Goal: Check status: Check status

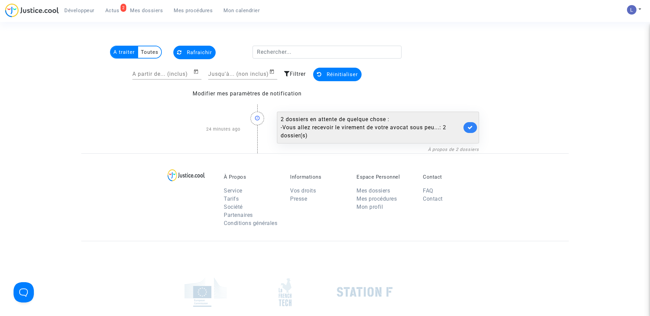
click at [468, 131] on link at bounding box center [471, 127] width 14 height 11
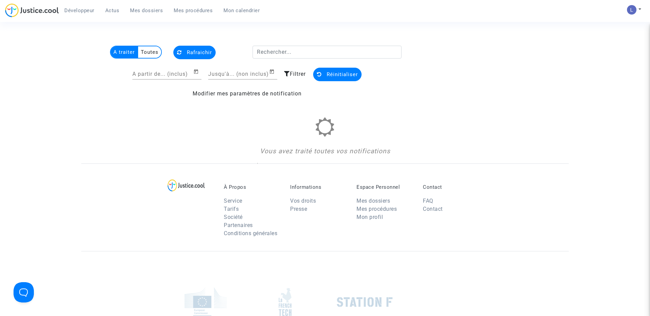
click at [142, 10] on span "Mes dossiers" at bounding box center [146, 10] width 33 height 6
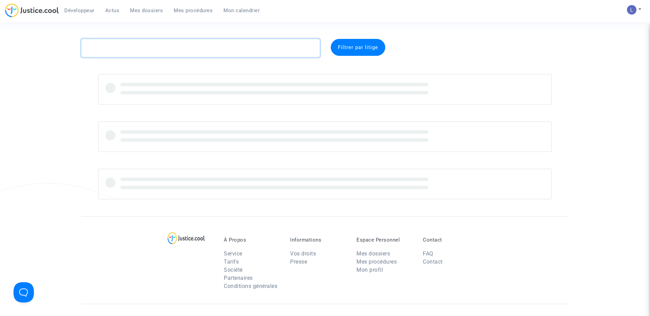
click at [121, 48] on textarea at bounding box center [200, 48] width 239 height 18
paste textarea "CFR-240126-RGGZ"
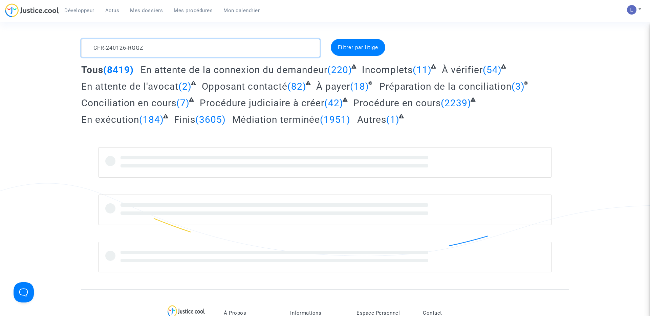
type textarea "CFR-240126-RGGZ"
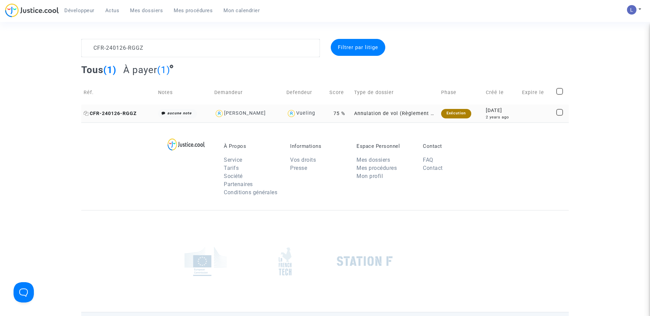
click at [108, 116] on span "CFR-240126-RGGZ" at bounding box center [110, 114] width 53 height 6
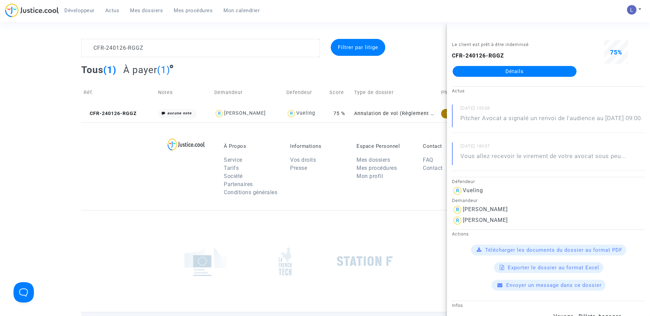
click at [499, 68] on link "Détails" at bounding box center [515, 71] width 124 height 11
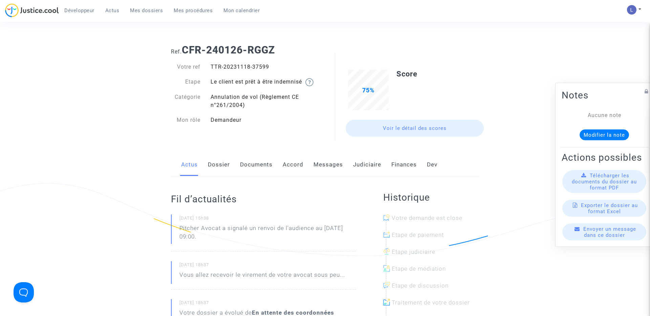
click at [371, 164] on link "Judiciaire" at bounding box center [367, 165] width 28 height 22
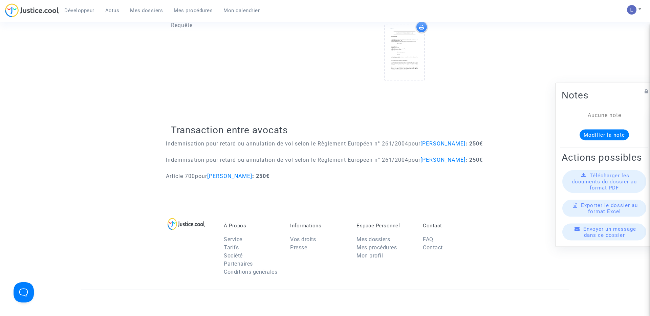
scroll to position [272, 0]
click at [132, 11] on span "Mes dossiers" at bounding box center [146, 10] width 33 height 6
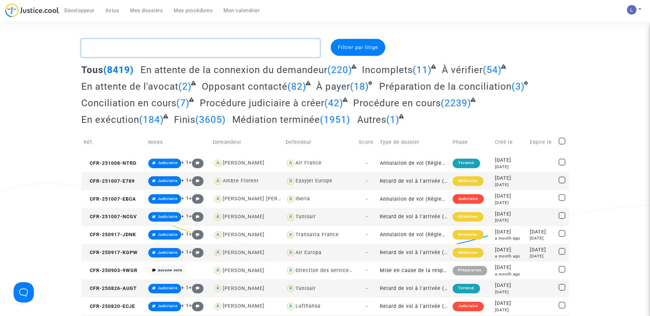
click at [123, 45] on textarea at bounding box center [200, 48] width 239 height 18
paste textarea "CFR-210831-JNGJ"
click at [123, 45] on textarea at bounding box center [200, 48] width 239 height 18
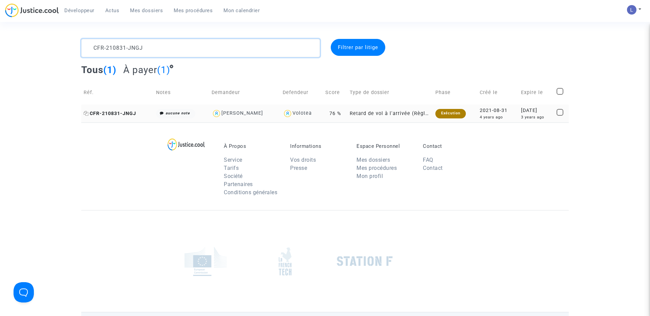
type textarea "CFR-210831-JNGJ"
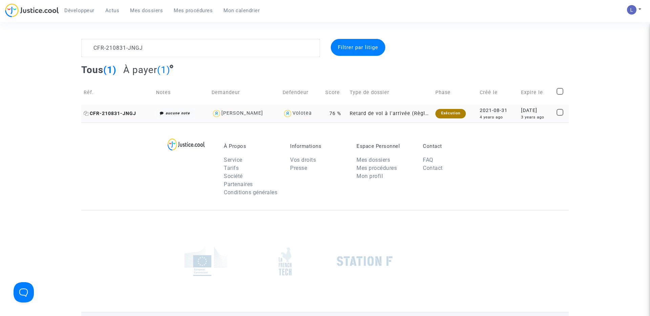
click at [118, 113] on span "CFR-210831-JNGJ" at bounding box center [110, 114] width 53 height 6
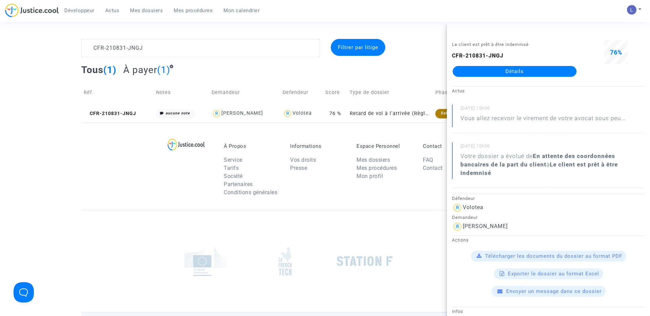
click at [513, 74] on link "Détails" at bounding box center [515, 71] width 124 height 11
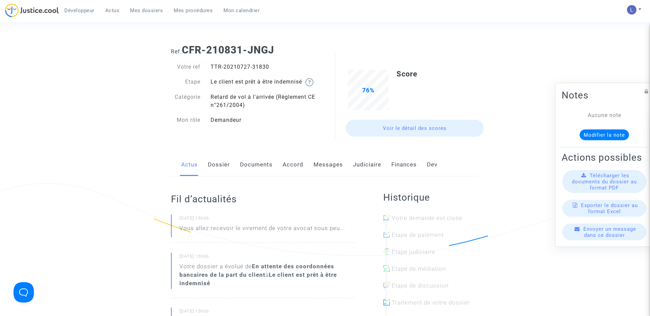
click at [361, 163] on link "Judiciaire" at bounding box center [367, 165] width 28 height 22
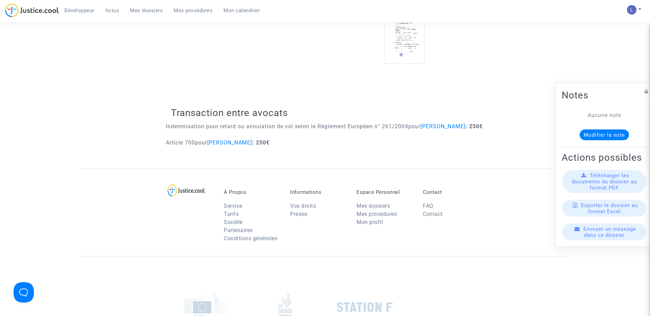
scroll to position [443, 0]
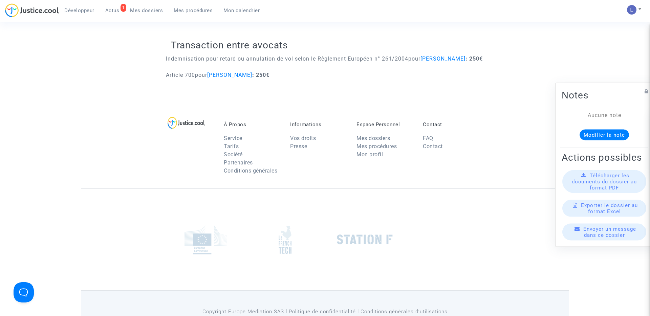
click at [150, 13] on span "Mes dossiers" at bounding box center [146, 10] width 33 height 6
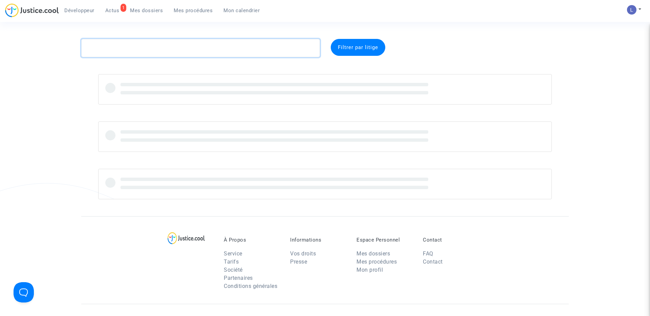
click at [144, 47] on textarea at bounding box center [200, 48] width 239 height 18
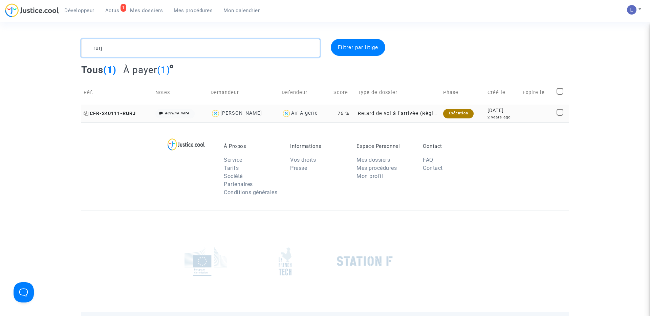
type textarea "rurj"
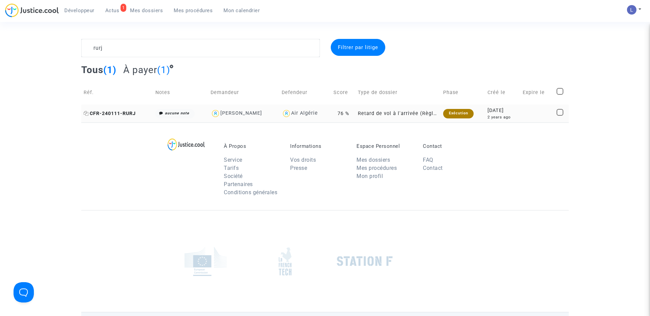
click at [113, 116] on span "CFR-240111-RURJ" at bounding box center [110, 114] width 52 height 6
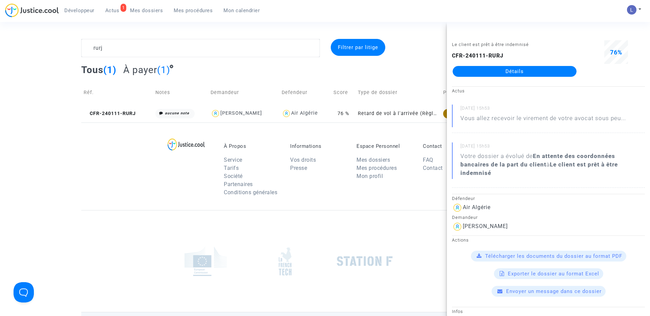
click at [514, 70] on link "Détails" at bounding box center [515, 71] width 124 height 11
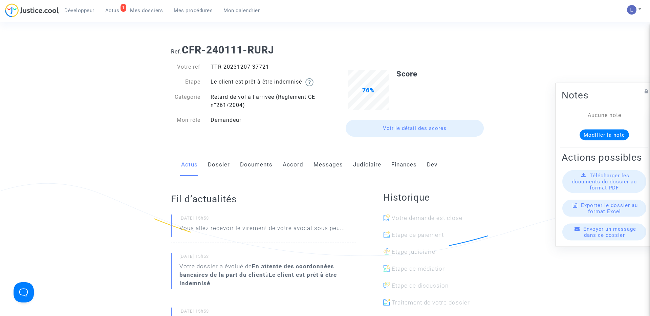
click at [370, 167] on link "Judiciaire" at bounding box center [367, 165] width 28 height 22
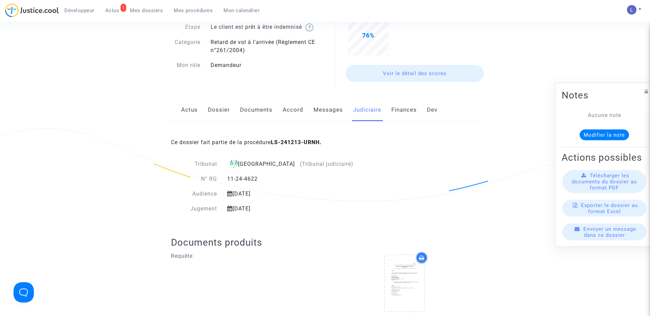
scroll to position [116, 0]
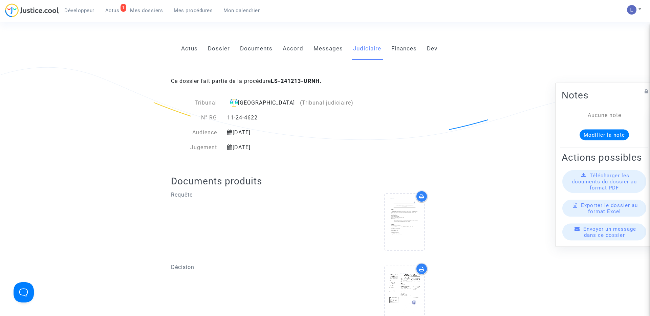
click at [325, 52] on link "Messages" at bounding box center [328, 49] width 29 height 22
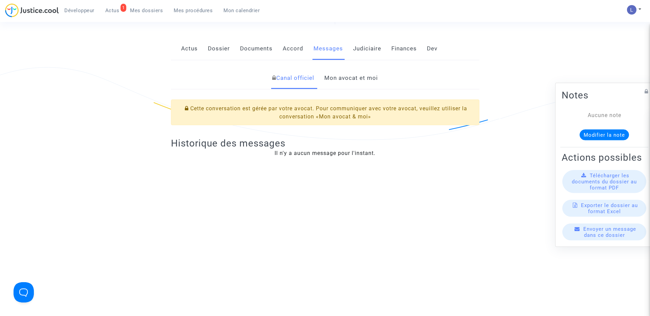
click at [358, 77] on link "Mon avocat et moi" at bounding box center [351, 78] width 54 height 22
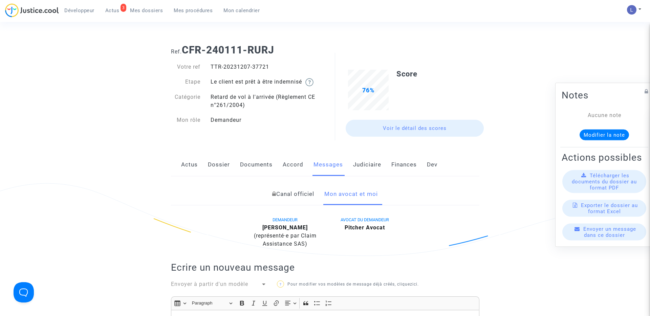
click at [107, 9] on span "Actus" at bounding box center [112, 10] width 14 height 6
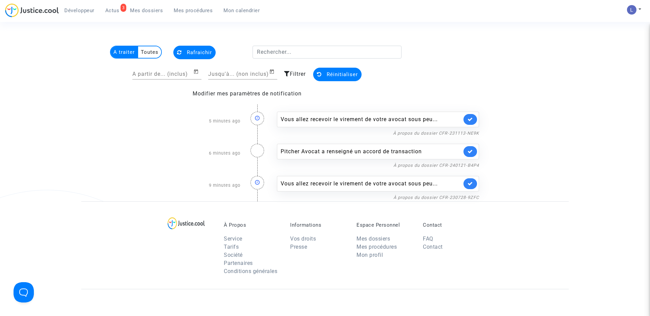
click at [467, 118] on link at bounding box center [471, 119] width 14 height 11
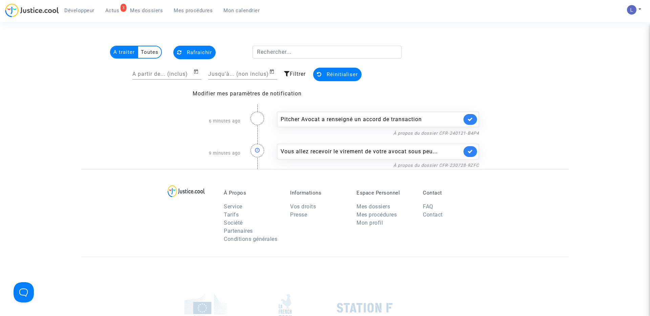
click at [467, 118] on link at bounding box center [471, 119] width 14 height 11
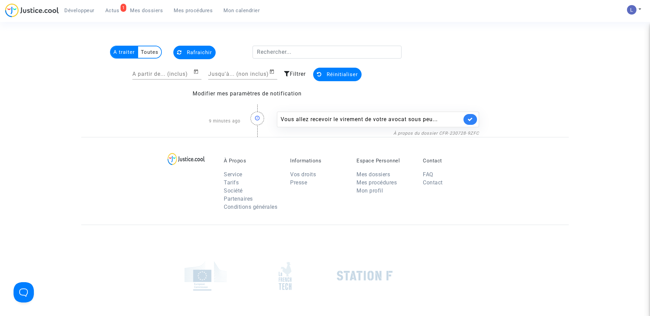
click at [467, 118] on link at bounding box center [471, 119] width 14 height 11
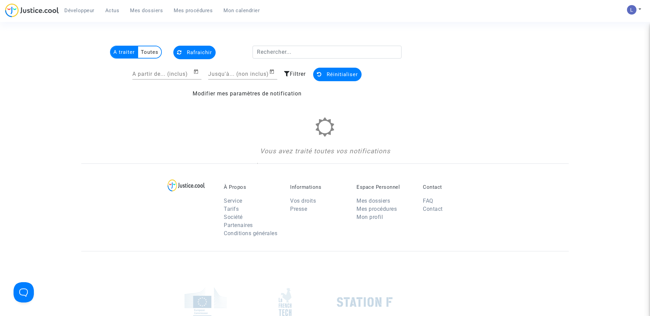
click at [151, 12] on span "Mes dossiers" at bounding box center [146, 10] width 33 height 6
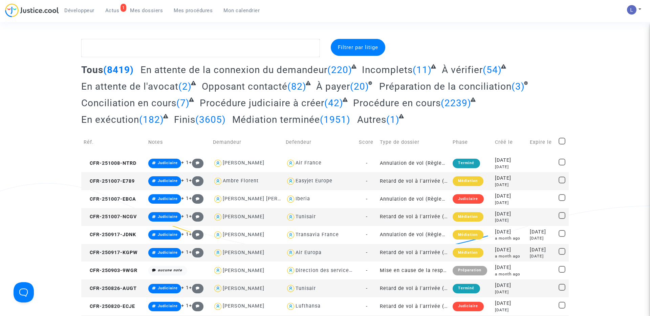
click at [113, 12] on span "Actus" at bounding box center [112, 10] width 14 height 6
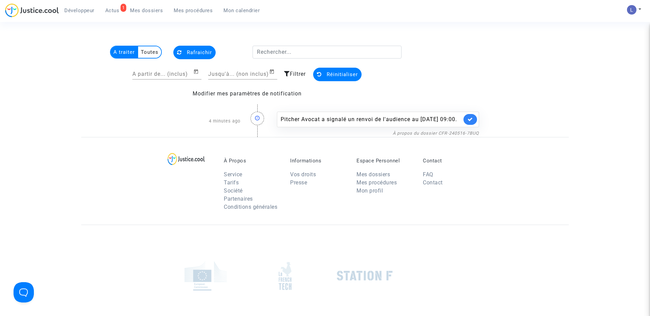
click at [467, 123] on link at bounding box center [471, 119] width 14 height 11
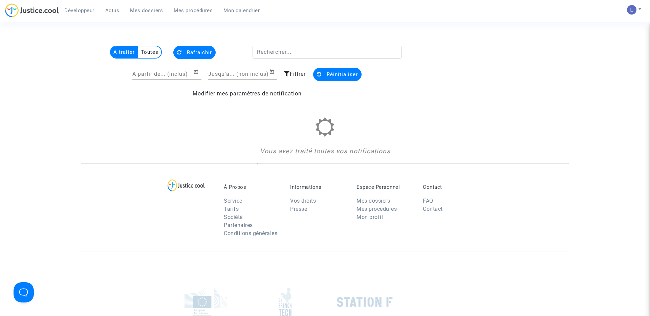
click at [152, 9] on span "Mes dossiers" at bounding box center [146, 10] width 33 height 6
